Goal: Complete application form

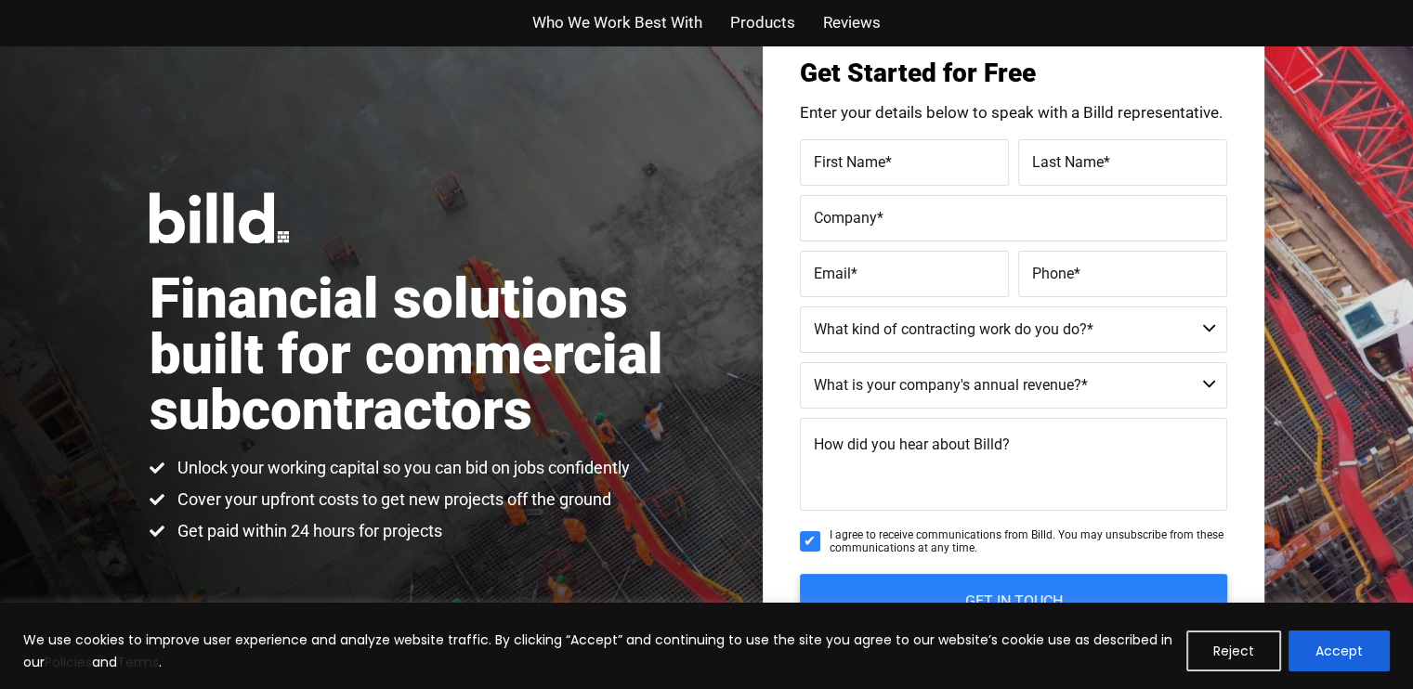
scroll to position [186, 0]
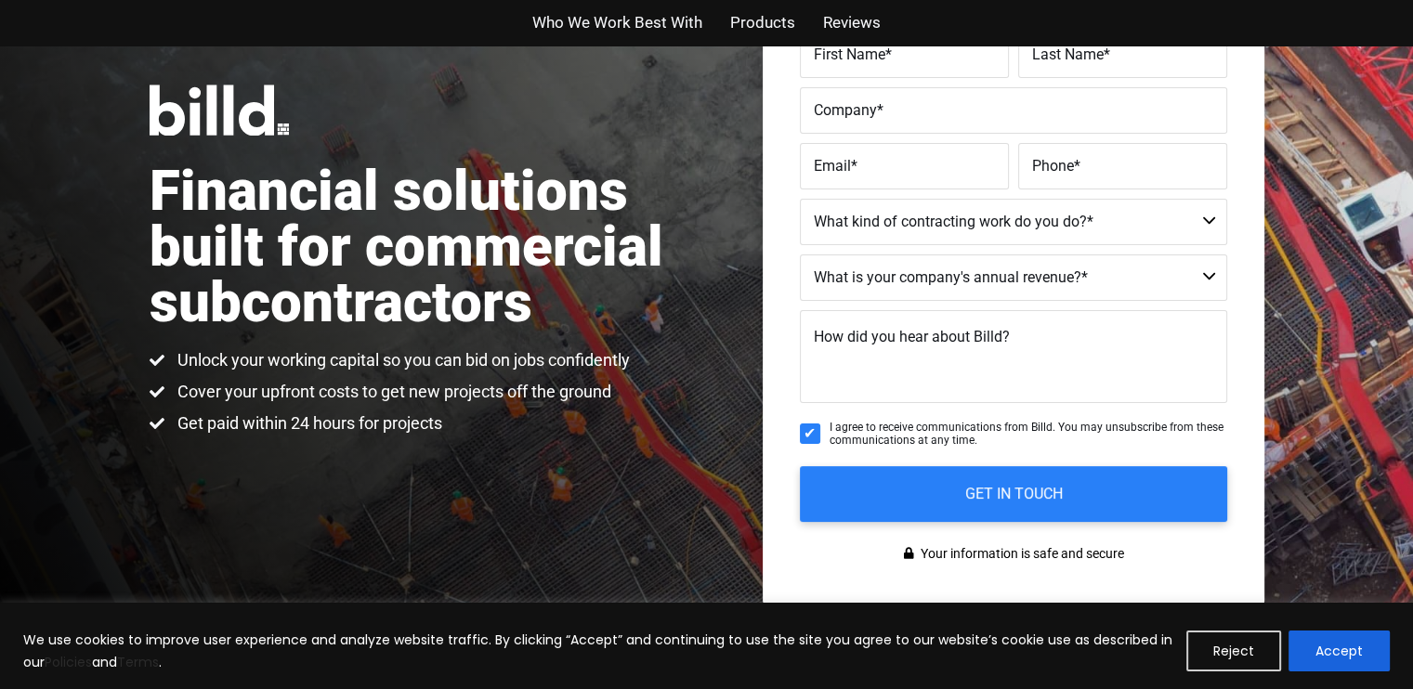
click at [860, 61] on span "First Name" at bounding box center [850, 54] width 72 height 18
click at [860, 61] on input "First Name *" at bounding box center [904, 55] width 209 height 46
type input "[PERSON_NAME]"
type input "Tuck"
type input "Mountain Time Plumbing LLC"
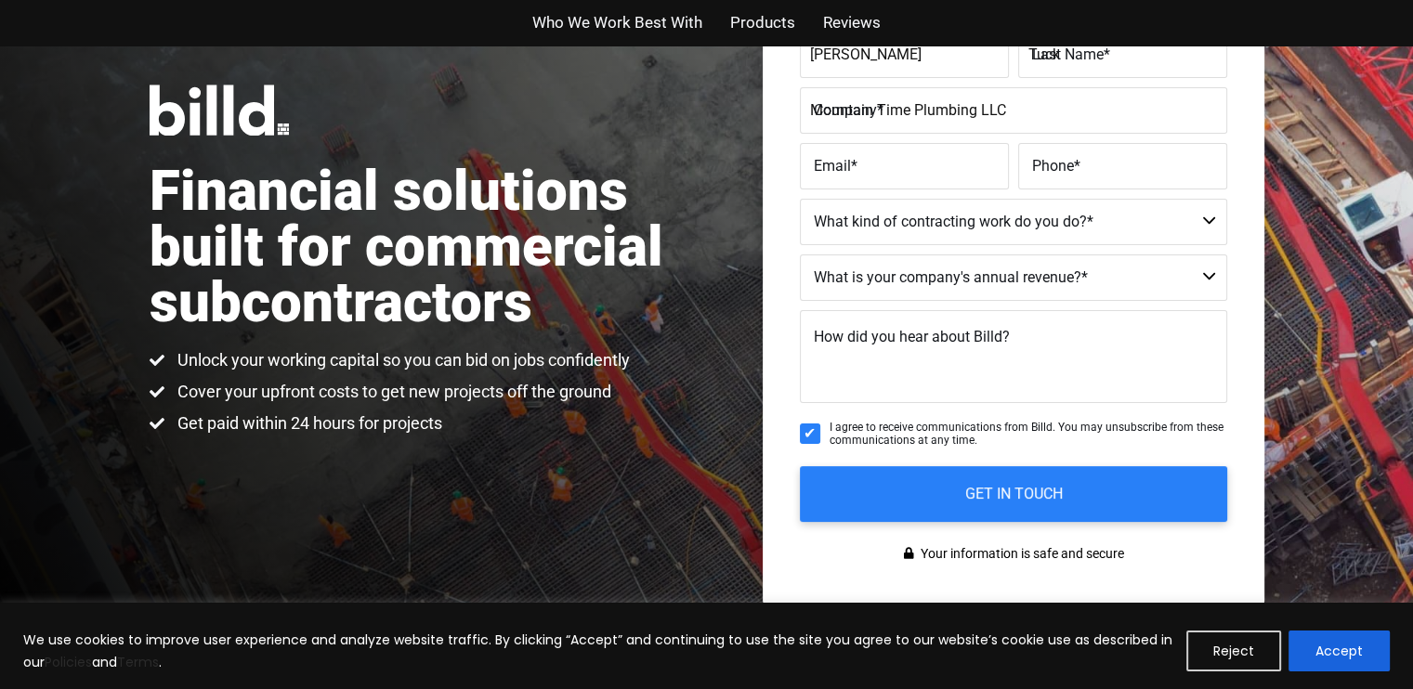
type input "[EMAIL_ADDRESS][DOMAIN_NAME]"
type input "[PHONE_NUMBER]"
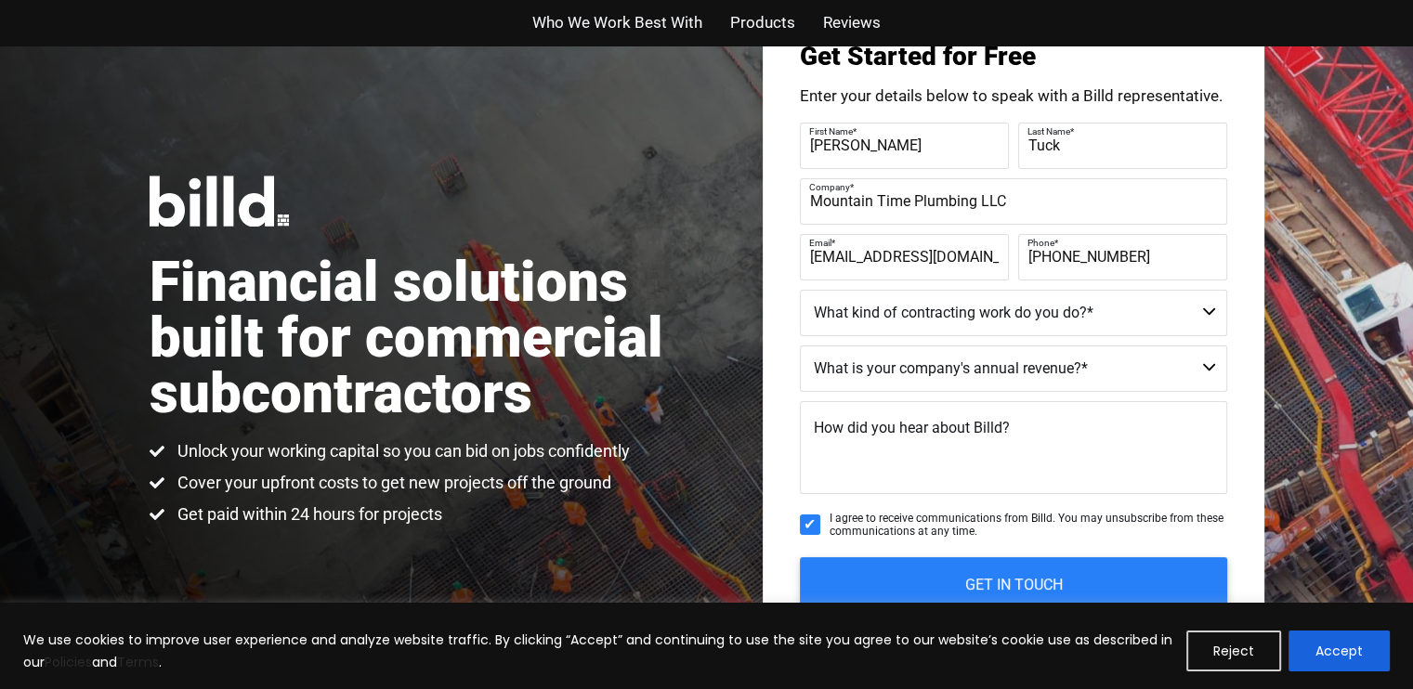
scroll to position [93, 0]
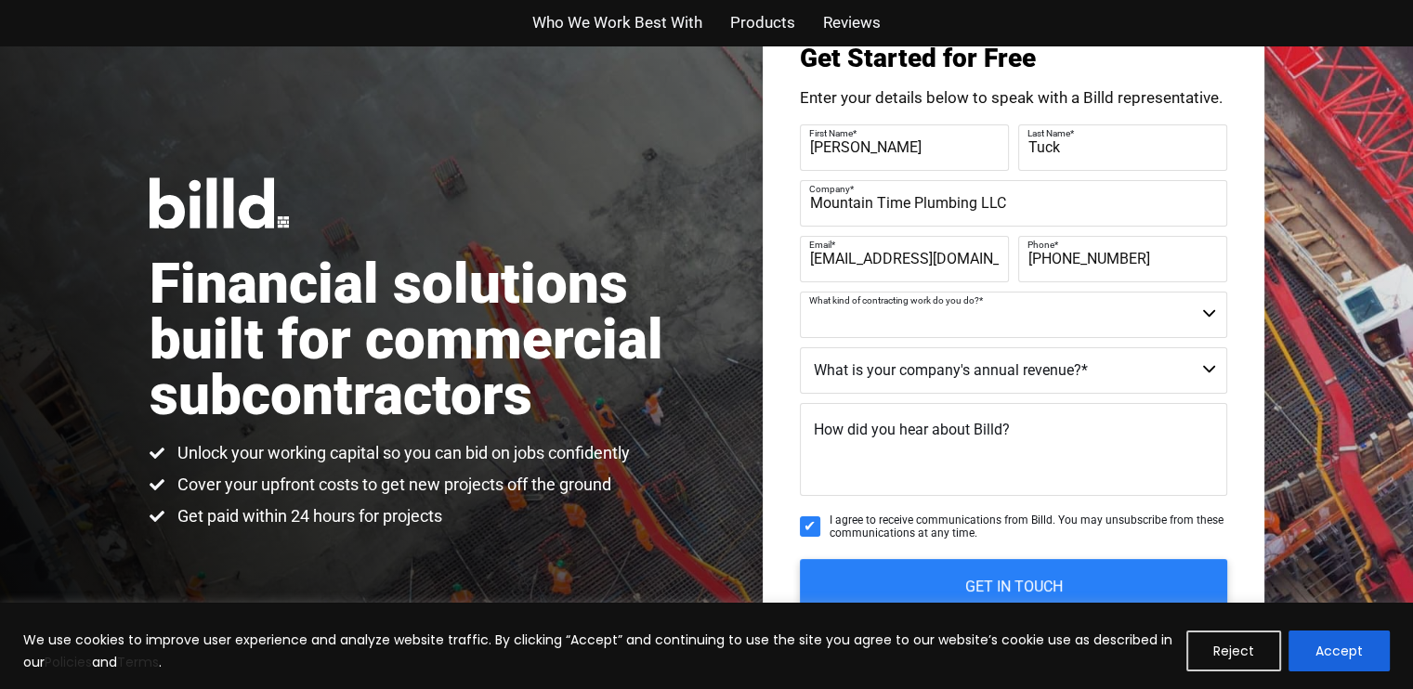
drag, startPoint x: 1039, startPoint y: 320, endPoint x: 1055, endPoint y: 319, distance: 15.8
click at [1039, 320] on select "Commercial Commercial and Residential Residential Not a Contractor" at bounding box center [1013, 315] width 427 height 46
select select "Commercial and Residential"
click at [800, 292] on select "Commercial Commercial and Residential Residential Not a Contractor" at bounding box center [1013, 315] width 427 height 46
click at [936, 369] on select "$40M + $25M - $40M $8M - $25M $4M - $8M $2M - $4M $1M - $2M Less than $1M" at bounding box center [1013, 370] width 427 height 46
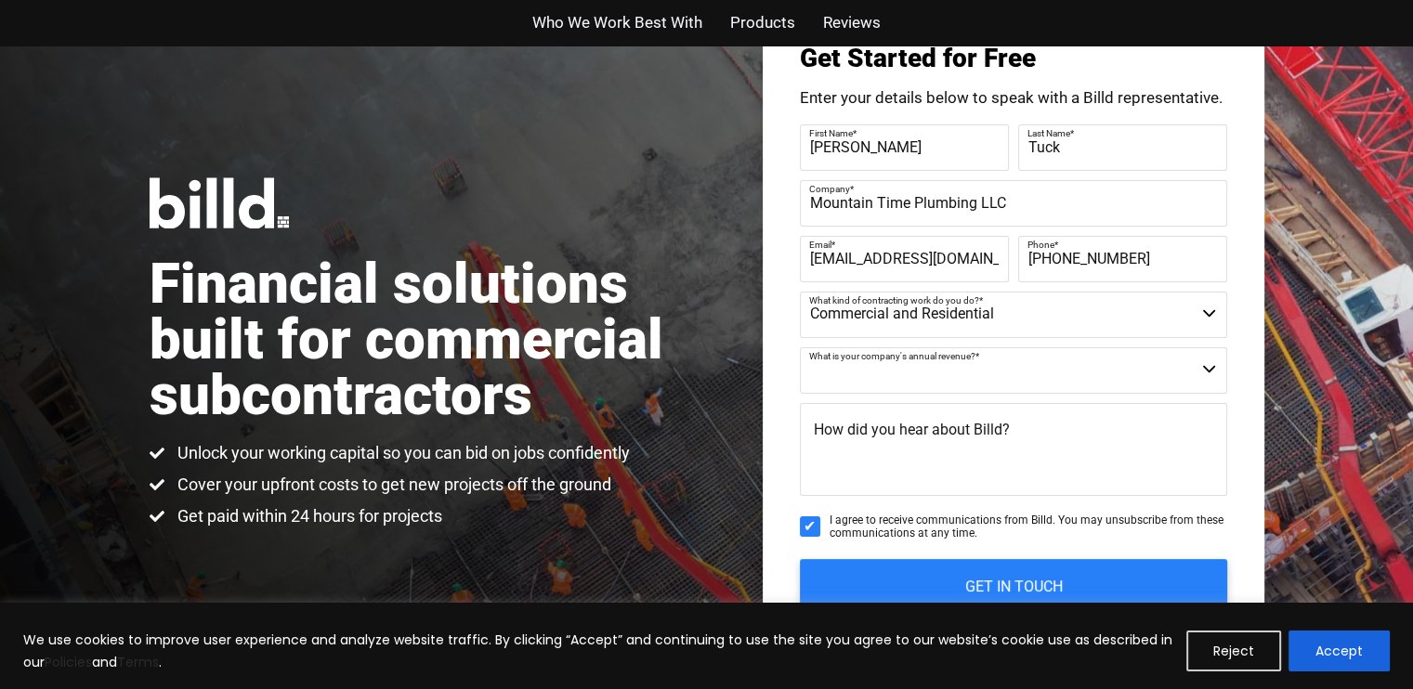
select select "$4M - $8M"
click at [800, 347] on select "$40M + $25M - $40M $8M - $25M $4M - $8M $2M - $4M $1M - $2M Less than $1M" at bounding box center [1013, 370] width 427 height 46
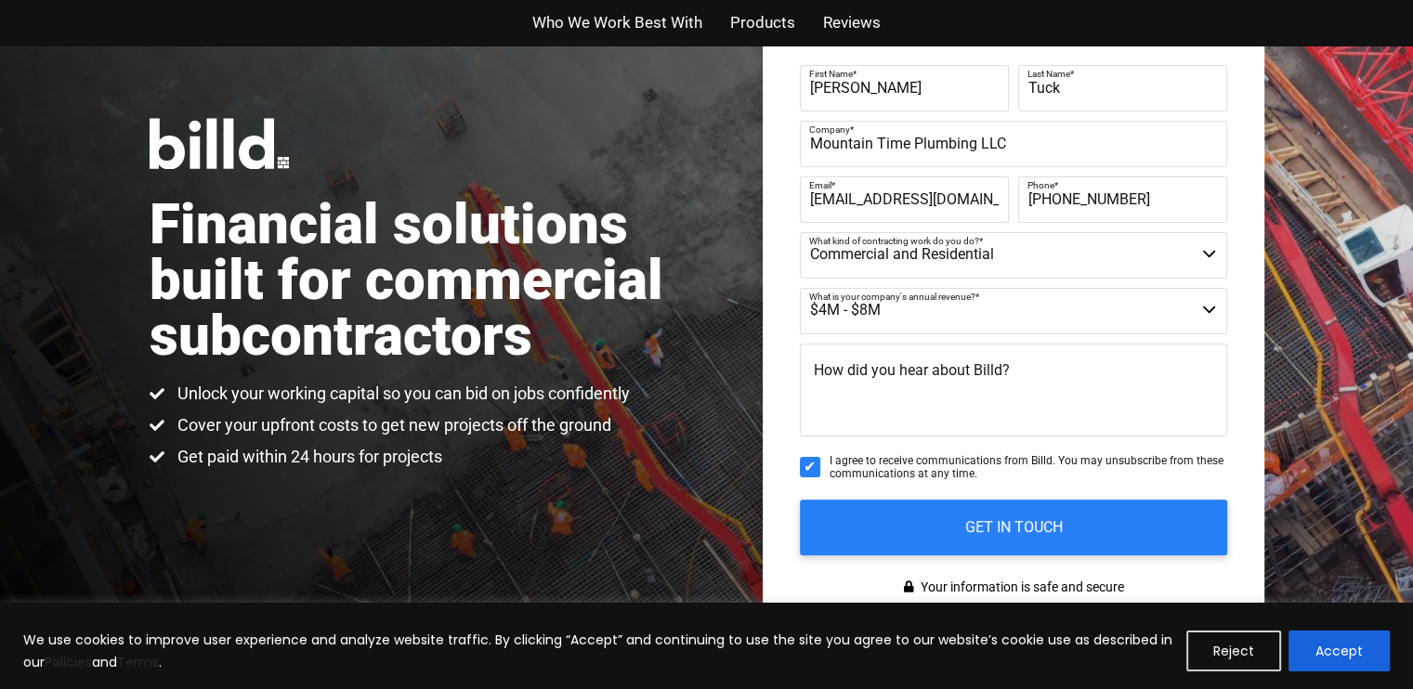
scroll to position [186, 0]
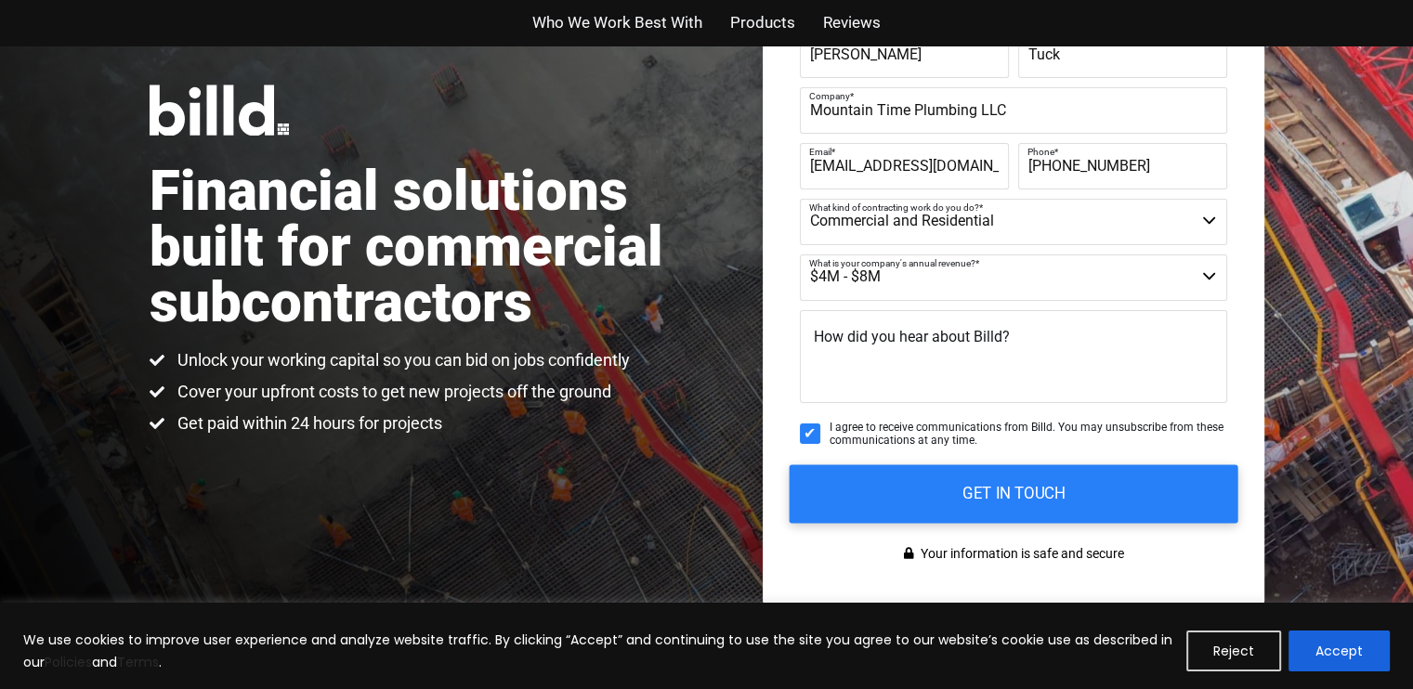
click at [992, 476] on input "GET IN TOUCH" at bounding box center [1013, 493] width 449 height 59
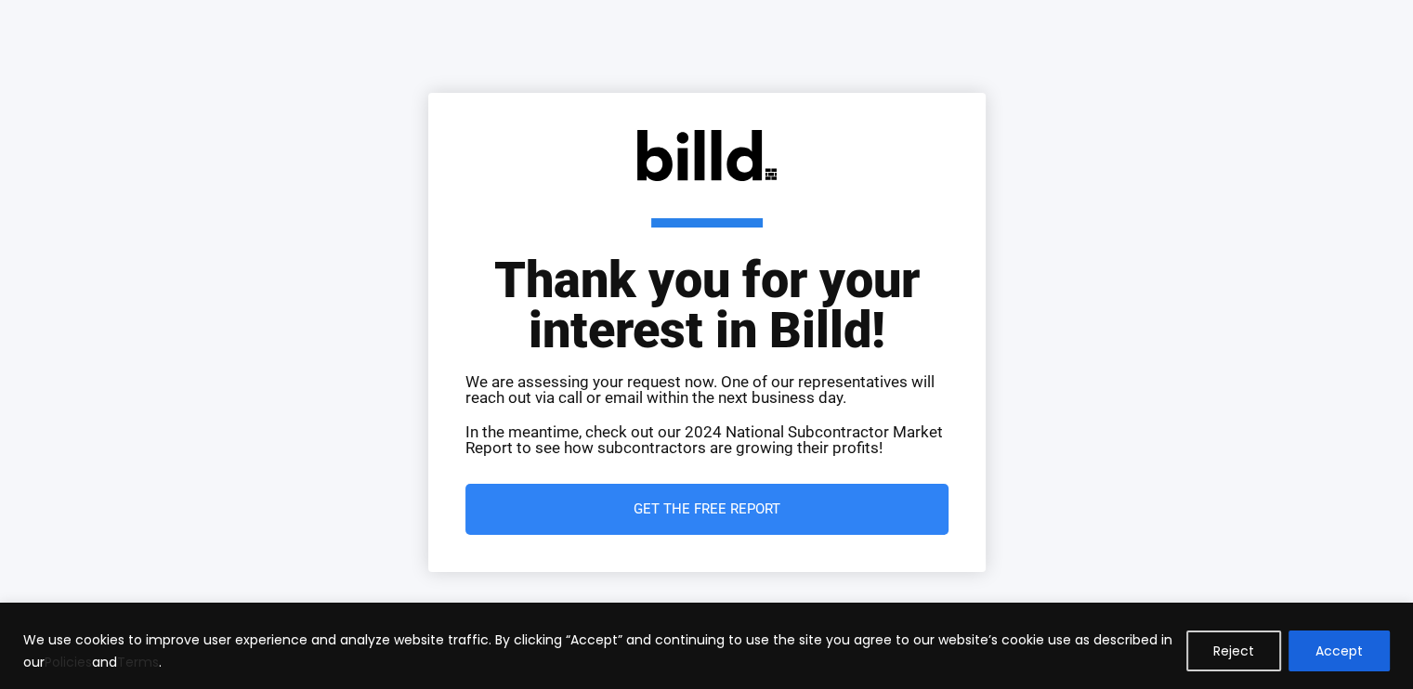
click at [733, 506] on span "Get the Free Report" at bounding box center [707, 510] width 147 height 14
click at [1350, 644] on button "Accept" at bounding box center [1338, 651] width 101 height 41
